Goal: Navigation & Orientation: Find specific page/section

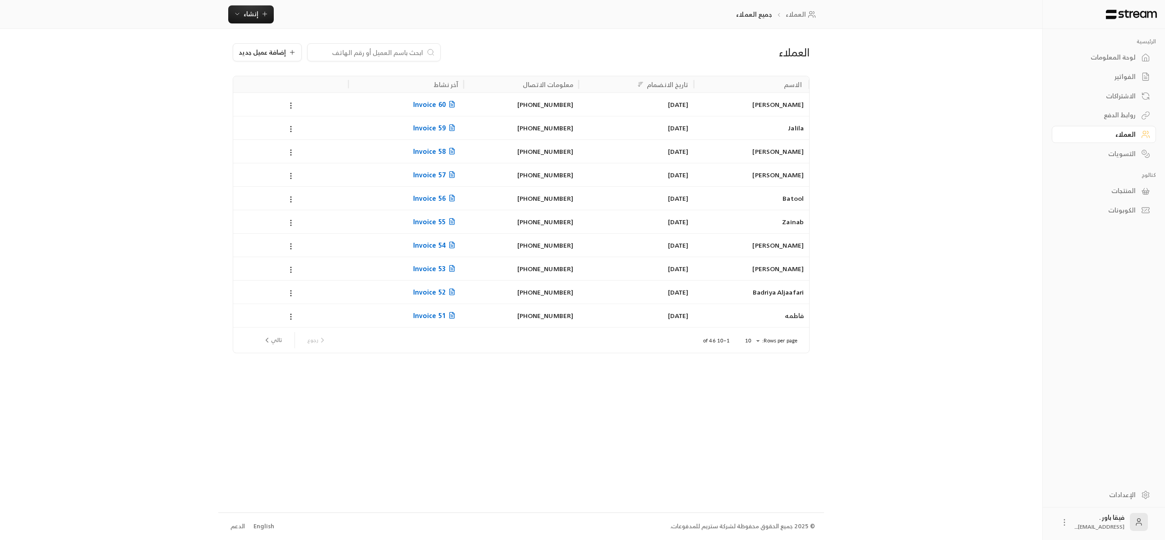
click at [862, 142] on div "الرئيسية لوحة المعلومات الفواتير الاشتراكات روابط الدفع العملاء التسويات كتالوج…" at bounding box center [582, 270] width 728 height 540
